Goal: Task Accomplishment & Management: Use online tool/utility

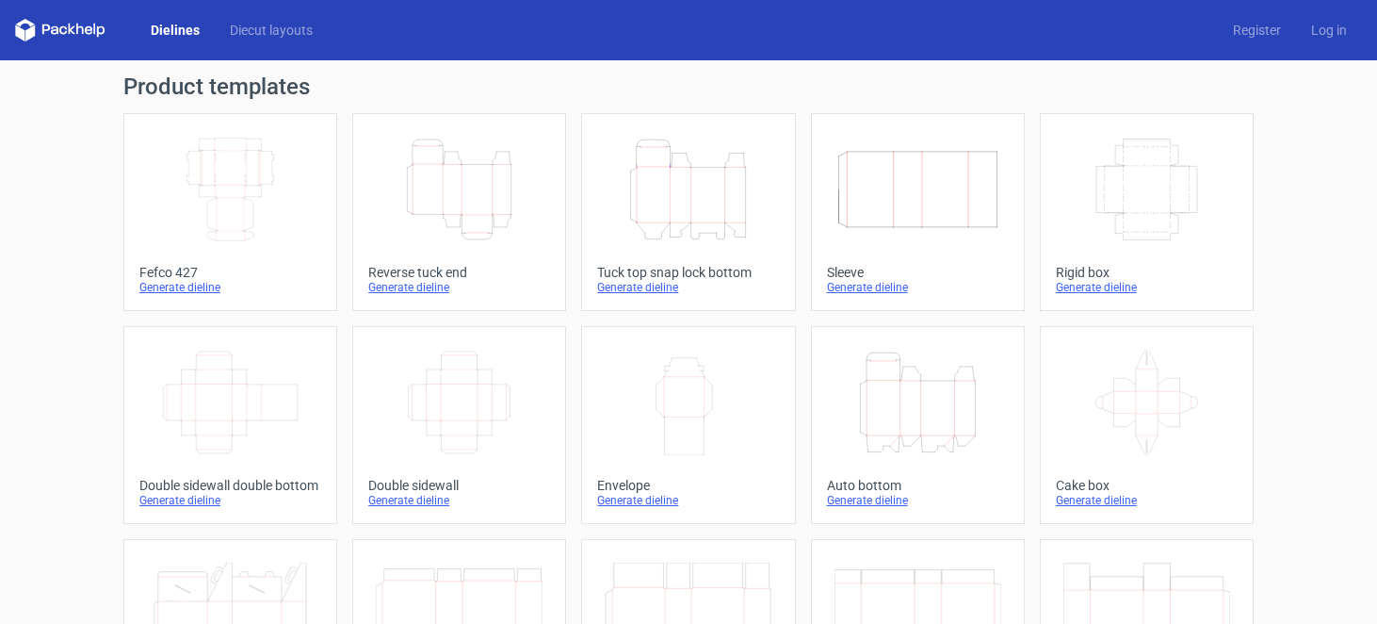
click at [647, 289] on div "Generate dieline" at bounding box center [688, 287] width 182 height 15
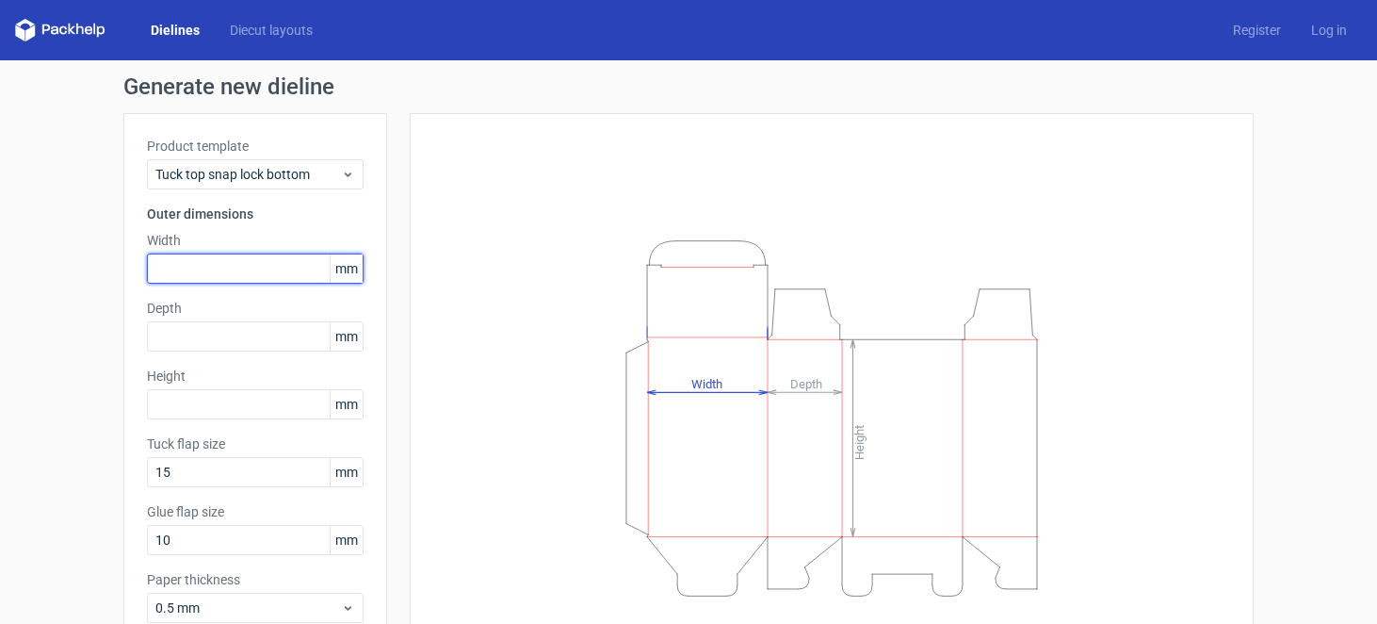
click at [253, 274] on input "text" at bounding box center [255, 268] width 217 height 30
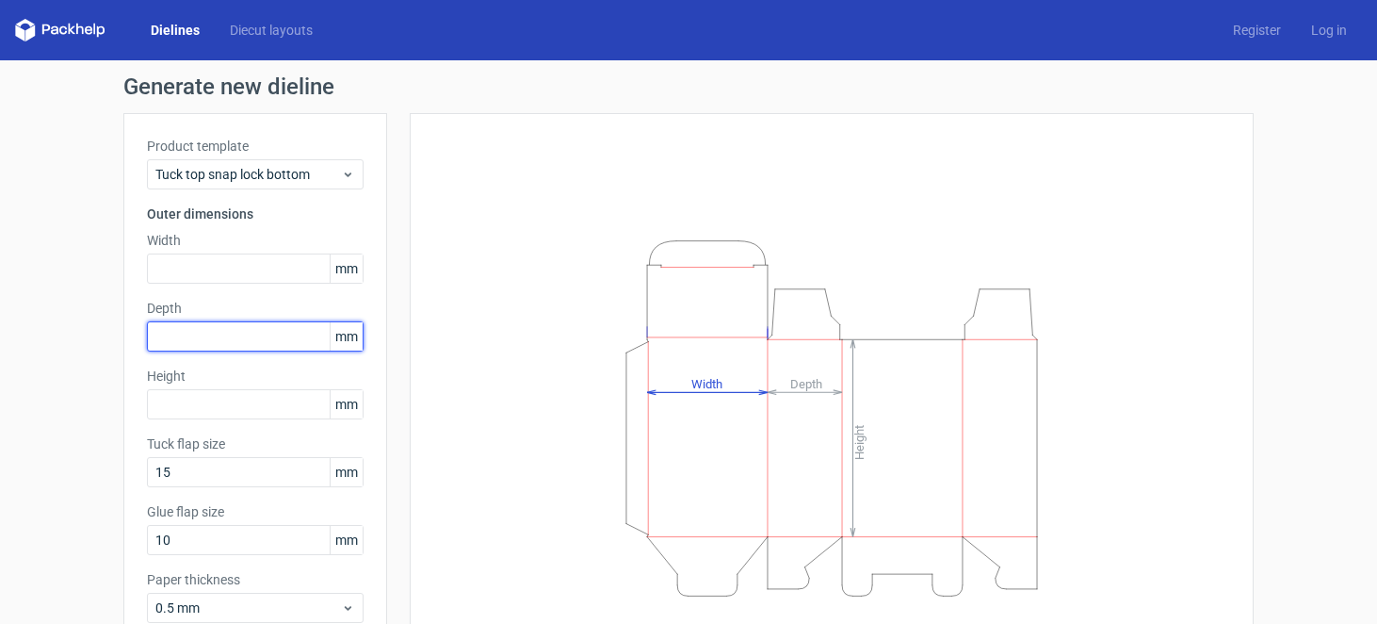
click at [214, 335] on input "text" at bounding box center [255, 336] width 217 height 30
type input "47"
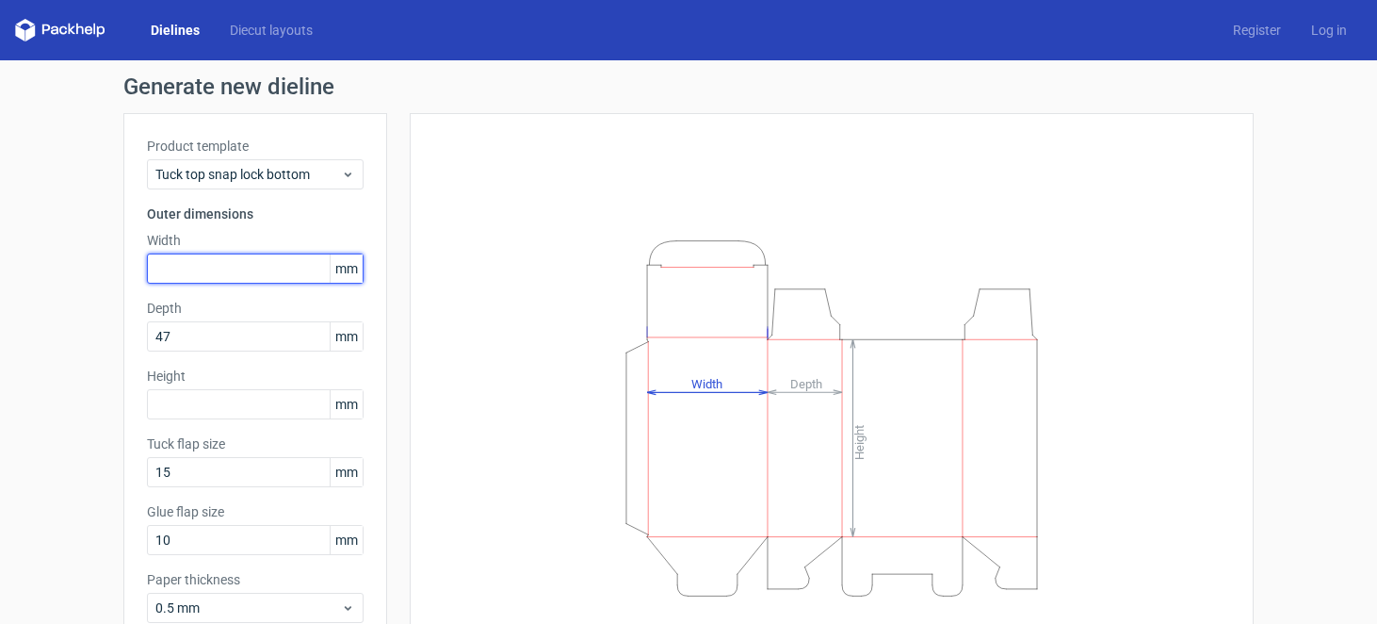
click at [225, 269] on input "text" at bounding box center [255, 268] width 217 height 30
type input "110"
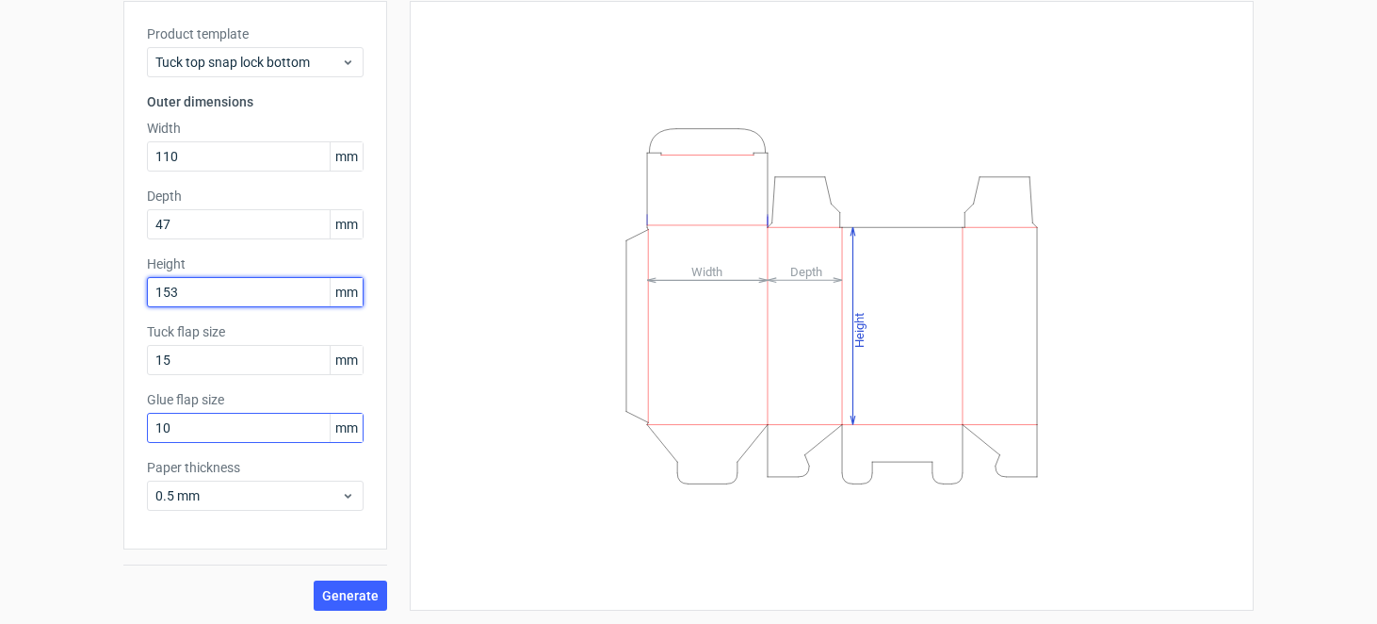
scroll to position [114, 0]
type input "153"
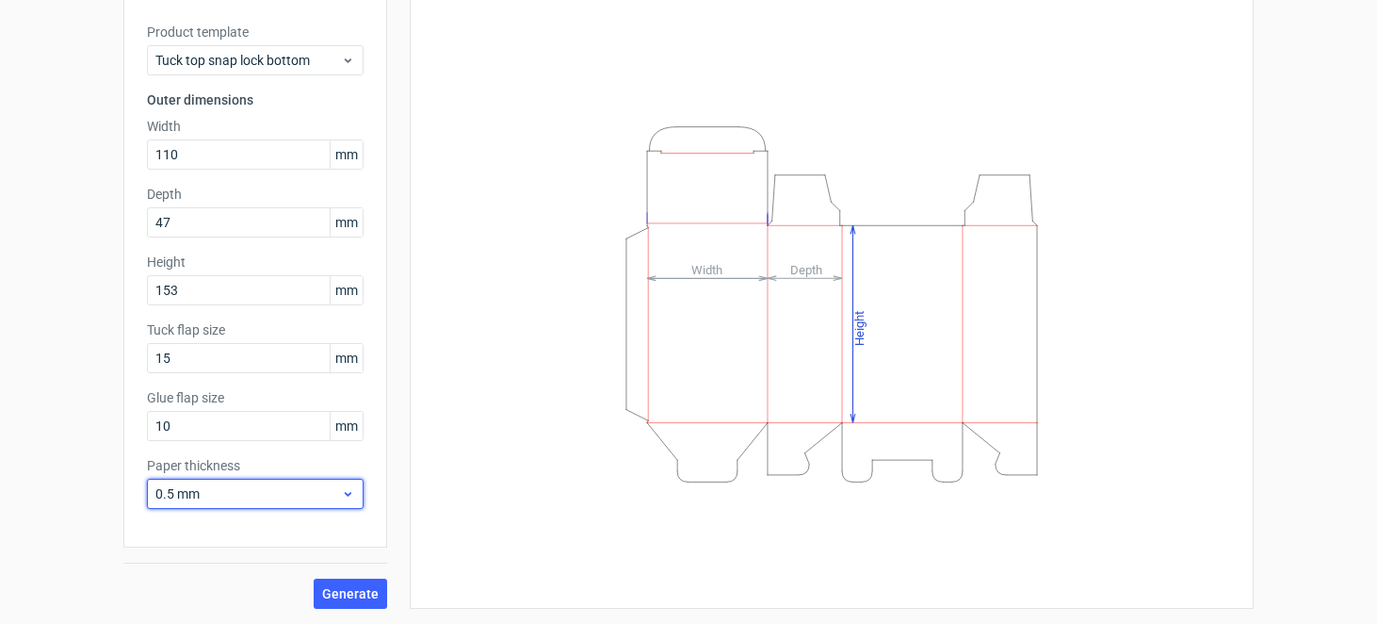
click at [264, 492] on span "0.5 mm" at bounding box center [248, 493] width 186 height 19
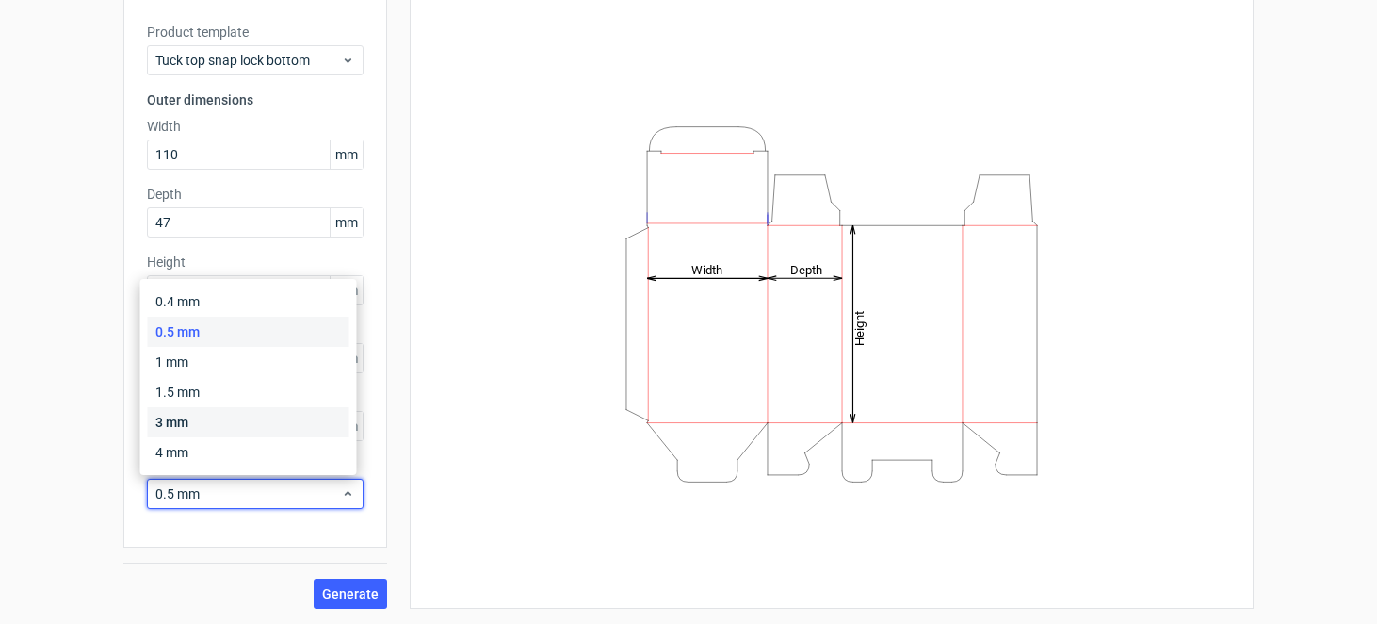
click at [244, 413] on div "3 mm" at bounding box center [249, 422] width 202 height 30
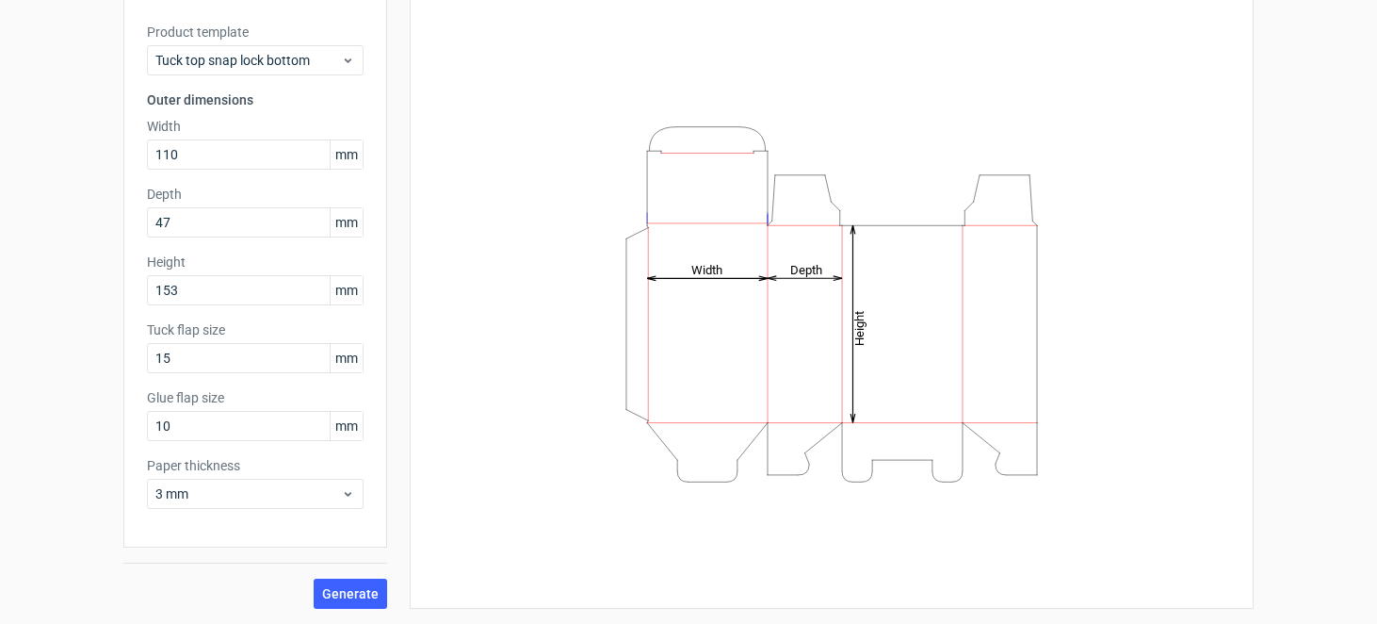
click at [338, 576] on div "Generate" at bounding box center [255, 577] width 264 height 61
click at [334, 589] on span "Generate" at bounding box center [350, 593] width 57 height 13
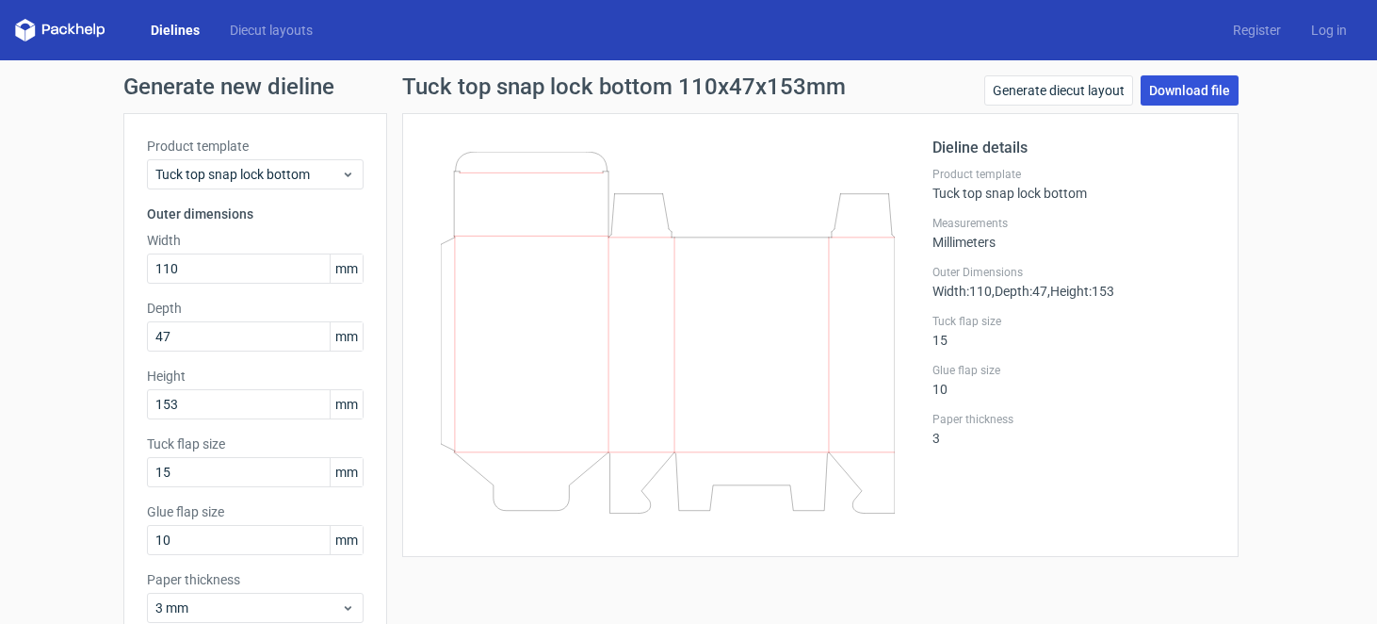
click at [1172, 81] on link "Download file" at bounding box center [1190, 90] width 98 height 30
click at [52, 27] on icon at bounding box center [55, 30] width 8 height 8
click at [1268, 30] on link "Register" at bounding box center [1257, 30] width 78 height 19
click at [1254, 24] on link "Register" at bounding box center [1257, 30] width 78 height 19
click at [187, 39] on link "Dielines" at bounding box center [175, 30] width 79 height 19
